Goal: Information Seeking & Learning: Check status

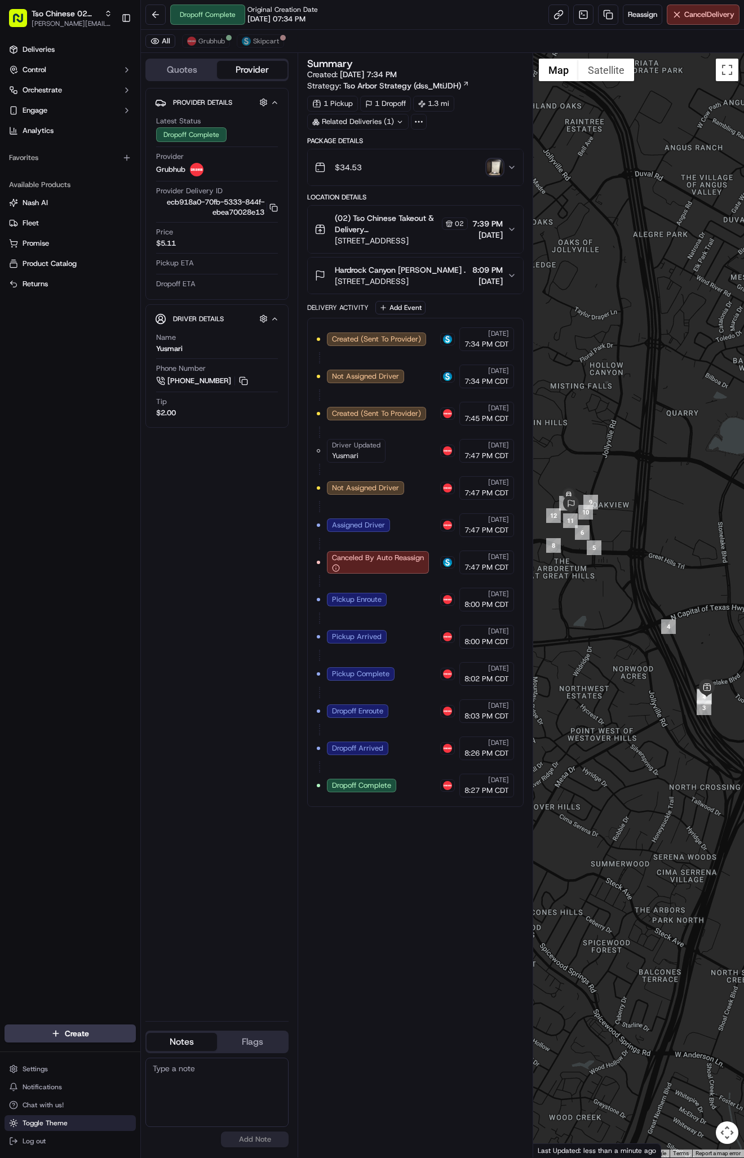
click at [50, 1118] on button "Toggle Theme" at bounding box center [70, 1123] width 131 height 16
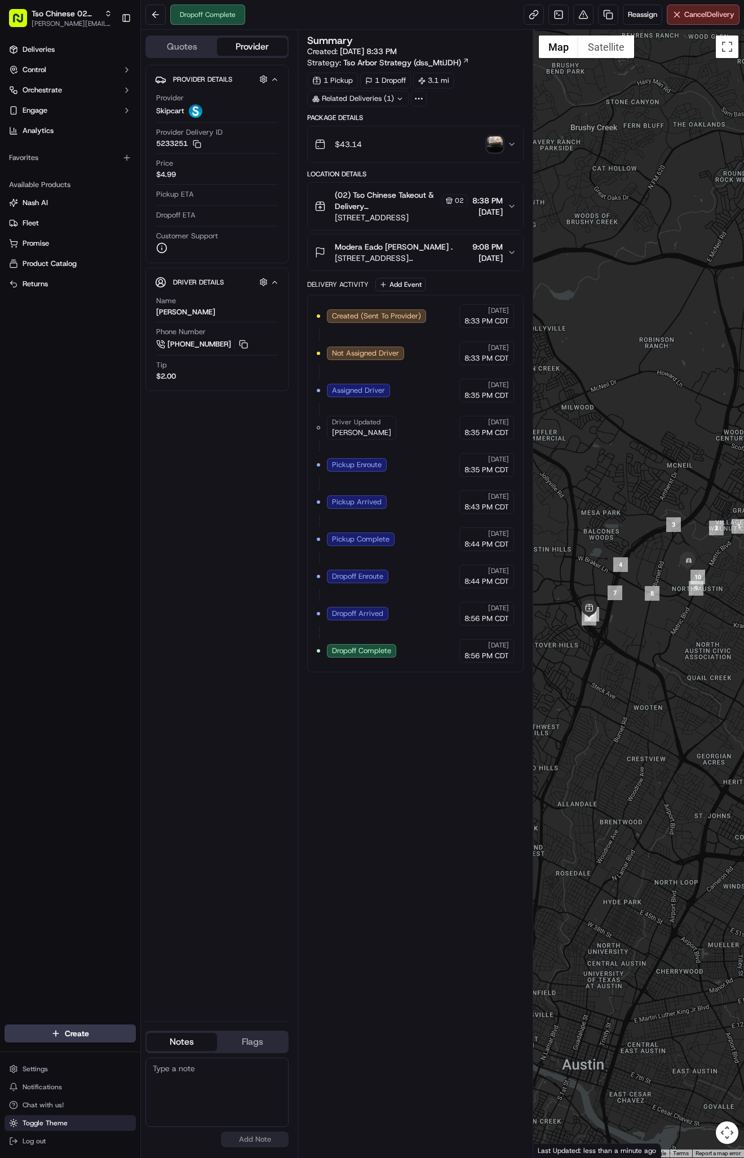
click at [60, 1128] on button "Toggle Theme" at bounding box center [70, 1123] width 131 height 16
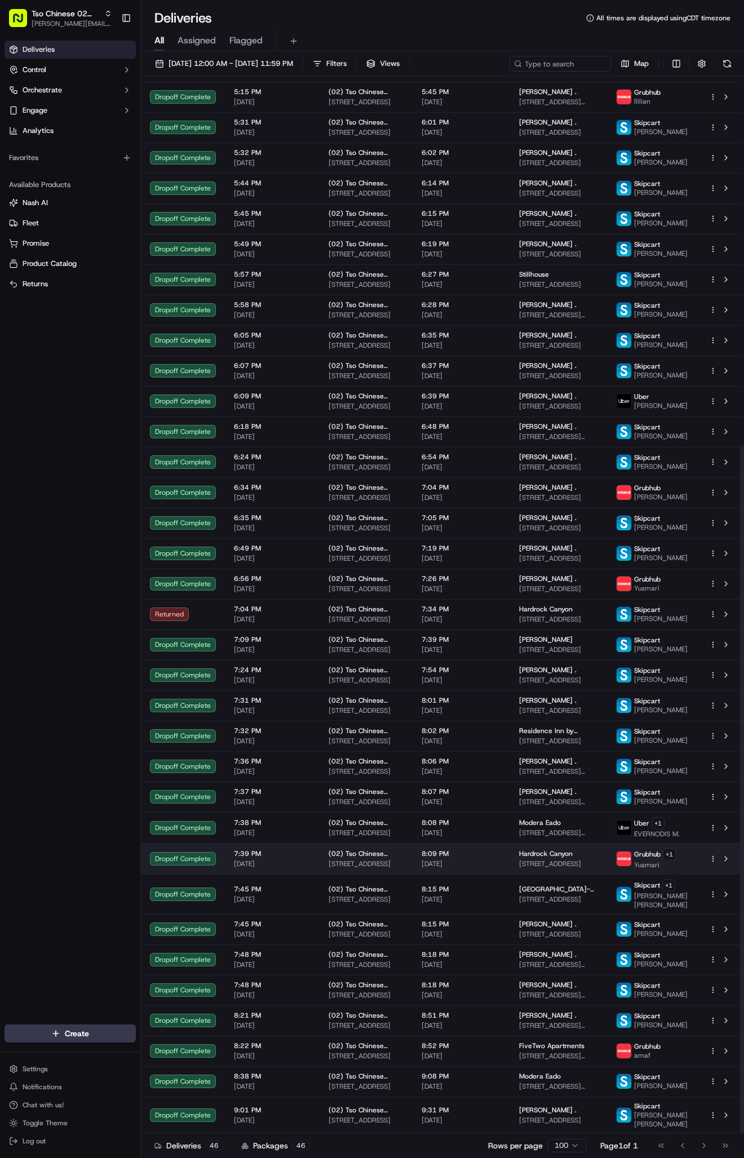
click at [548, 849] on div "Hardrock Canyon 10300 Jollyville Rd, Austin, TX 78759, USA" at bounding box center [558, 858] width 79 height 19
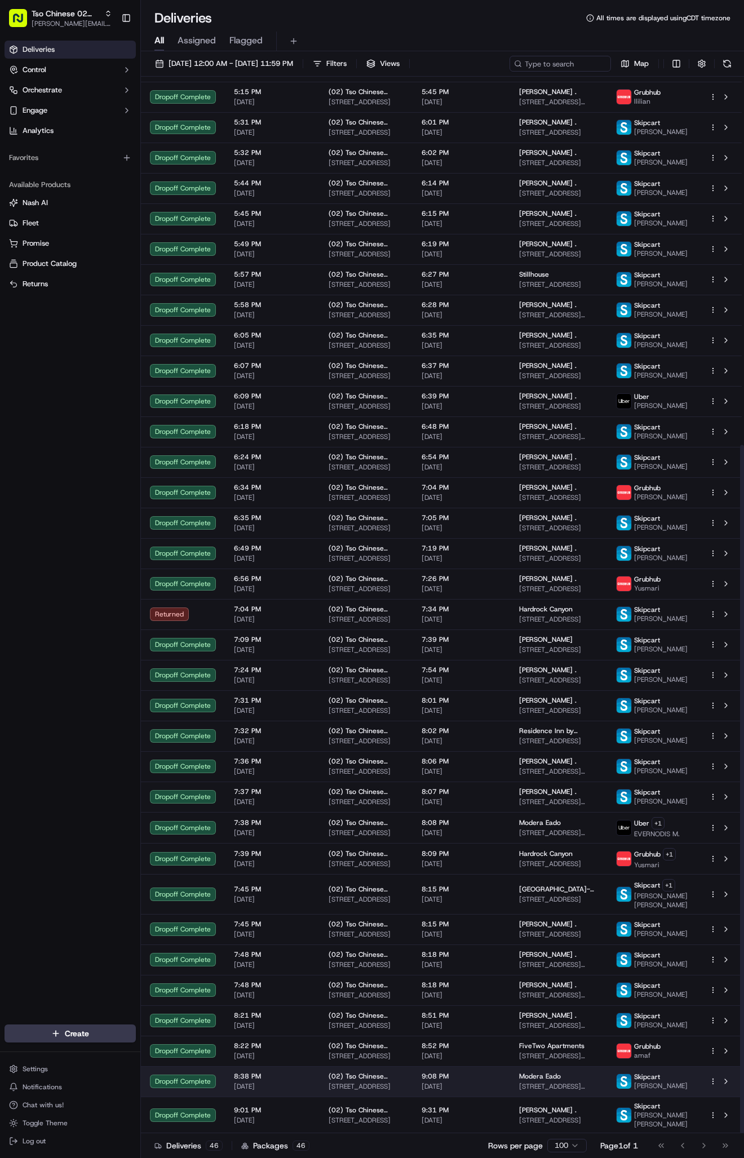
click at [537, 1077] on span "Modera Eado" at bounding box center [540, 1076] width 42 height 9
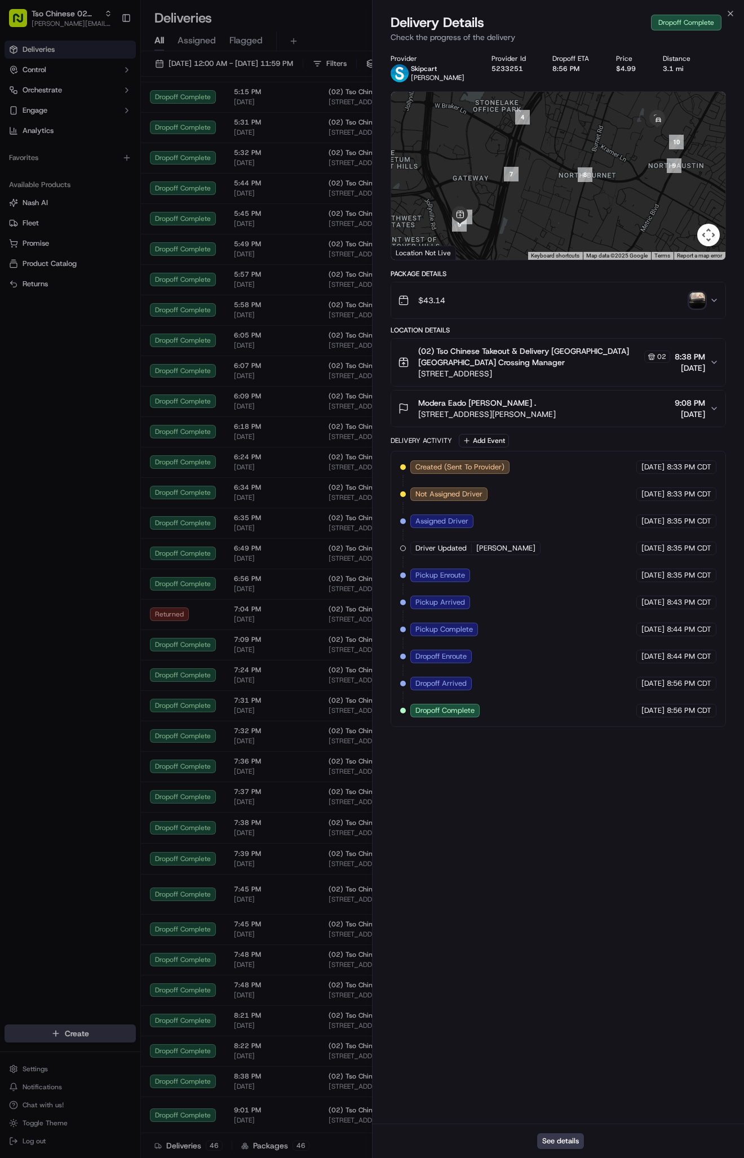
click at [690, 303] on img "button" at bounding box center [697, 301] width 16 height 16
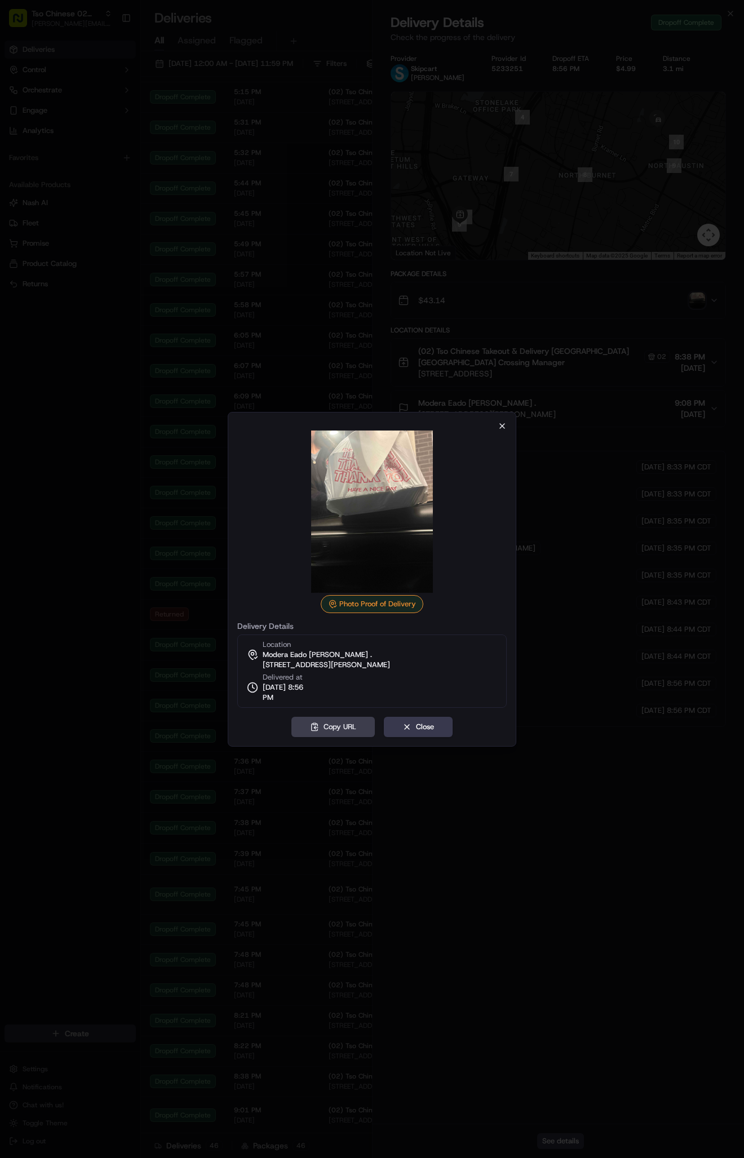
click at [502, 425] on icon "button" at bounding box center [502, 426] width 9 height 9
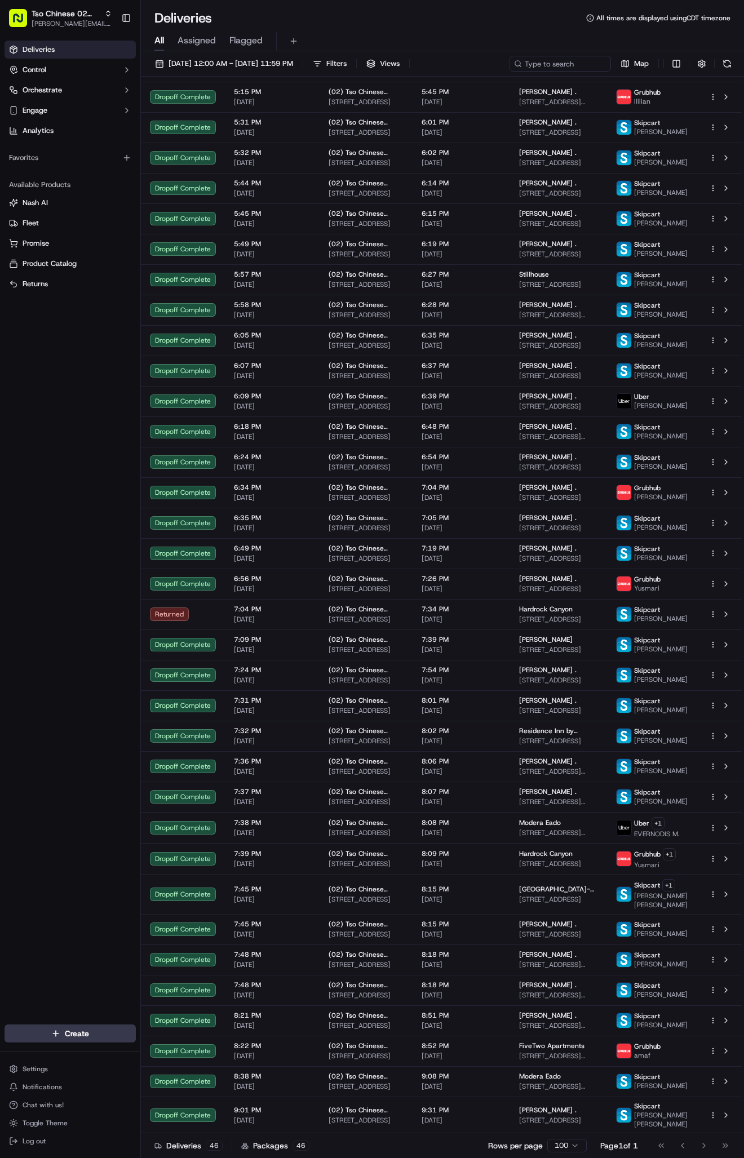
click at [336, 630] on td "(02) Tso Chinese Takeout & Delivery Arboretum Crossing 9333 Research Blvd, Bldg…" at bounding box center [366, 645] width 93 height 30
click at [46, 1119] on span "Toggle Theme" at bounding box center [45, 1123] width 45 height 9
